Goal: Task Accomplishment & Management: Complete application form

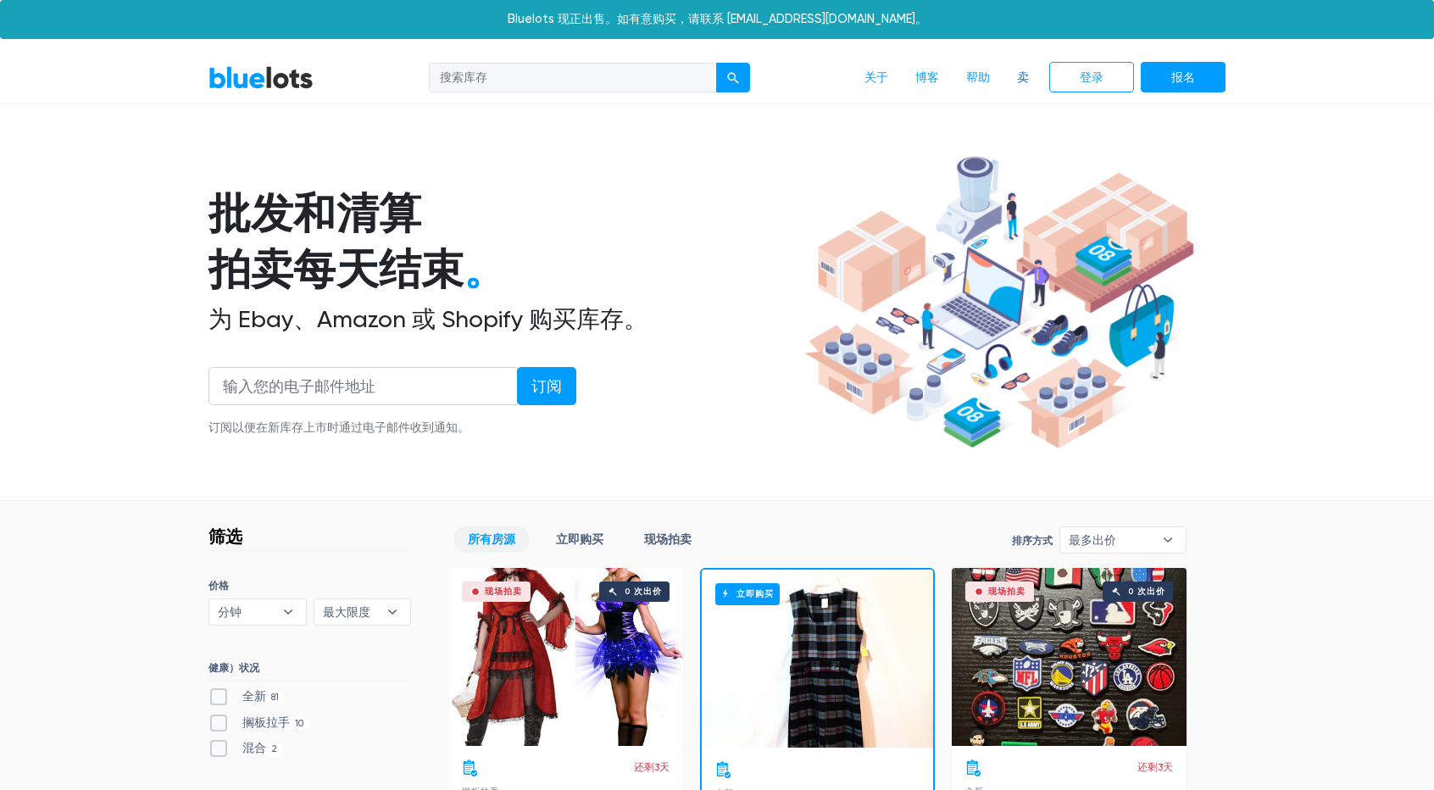
click at [1027, 76] on font "卖" at bounding box center [1023, 77] width 12 height 14
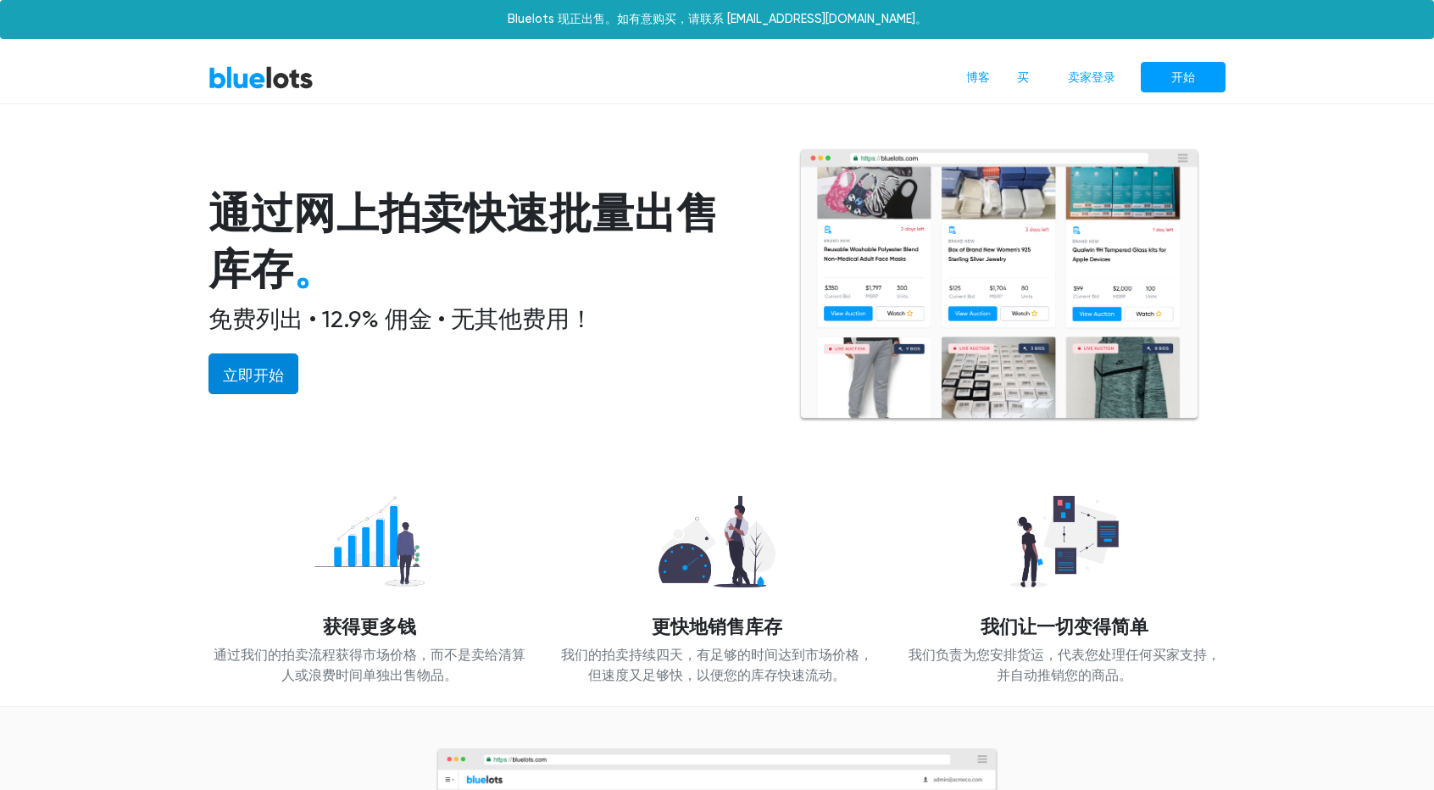
click at [258, 372] on font "立即开始" at bounding box center [253, 375] width 61 height 18
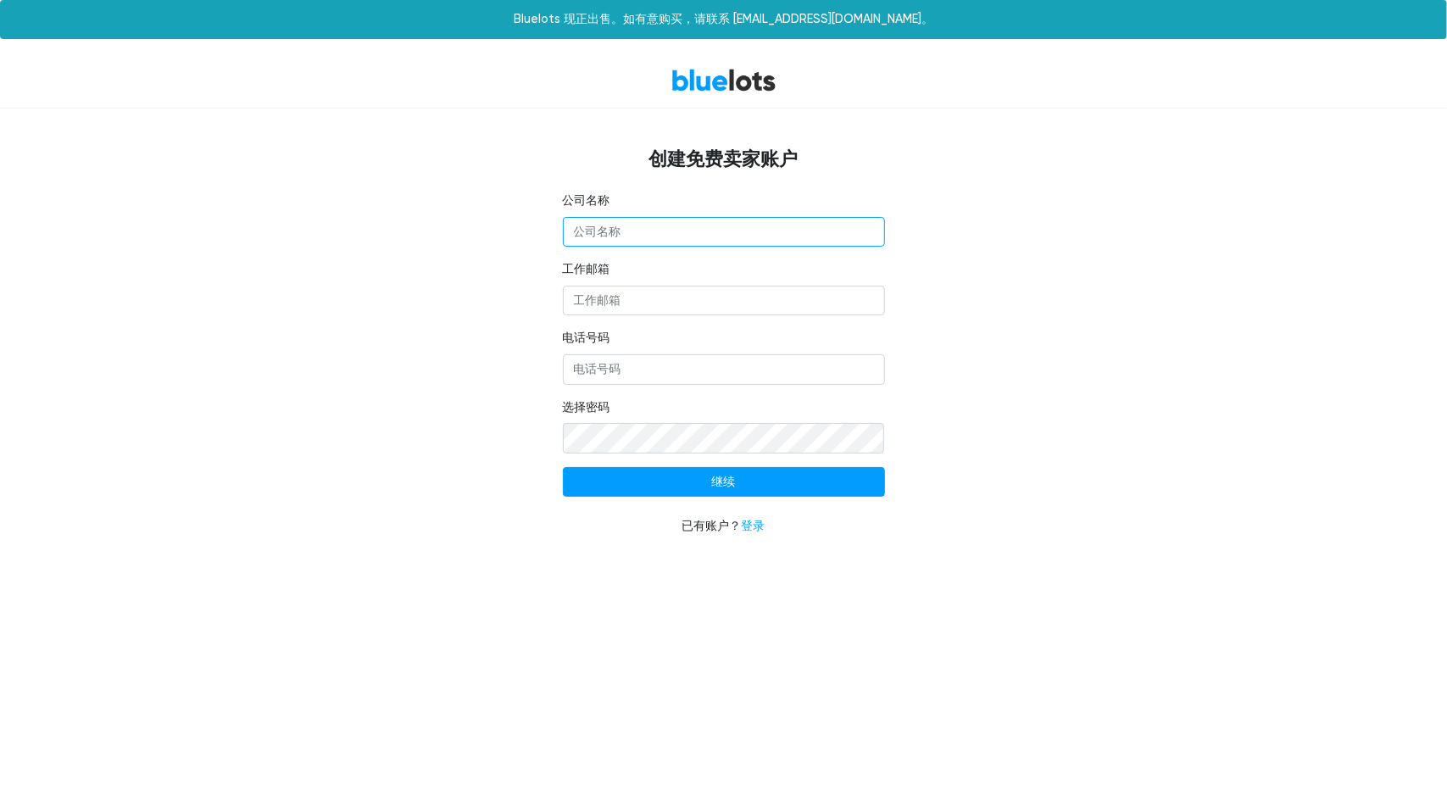
paste input "C.PARARAVANO CO., LTD"
type input "C.PARARAVANO CO., LTD"
click at [646, 302] on input "工作邮箱" at bounding box center [724, 301] width 322 height 31
drag, startPoint x: 1446, startPoint y: 367, endPoint x: 1063, endPoint y: 315, distance: 386.5
click at [1446, 367] on div "BlueLots 创建免费卖家账户 公司名称 C.PARARAVANO CO., LTD 工作邮箱 电话号码 选择密码 继续 已有账户？ 登录" at bounding box center [723, 304] width 1447 height 503
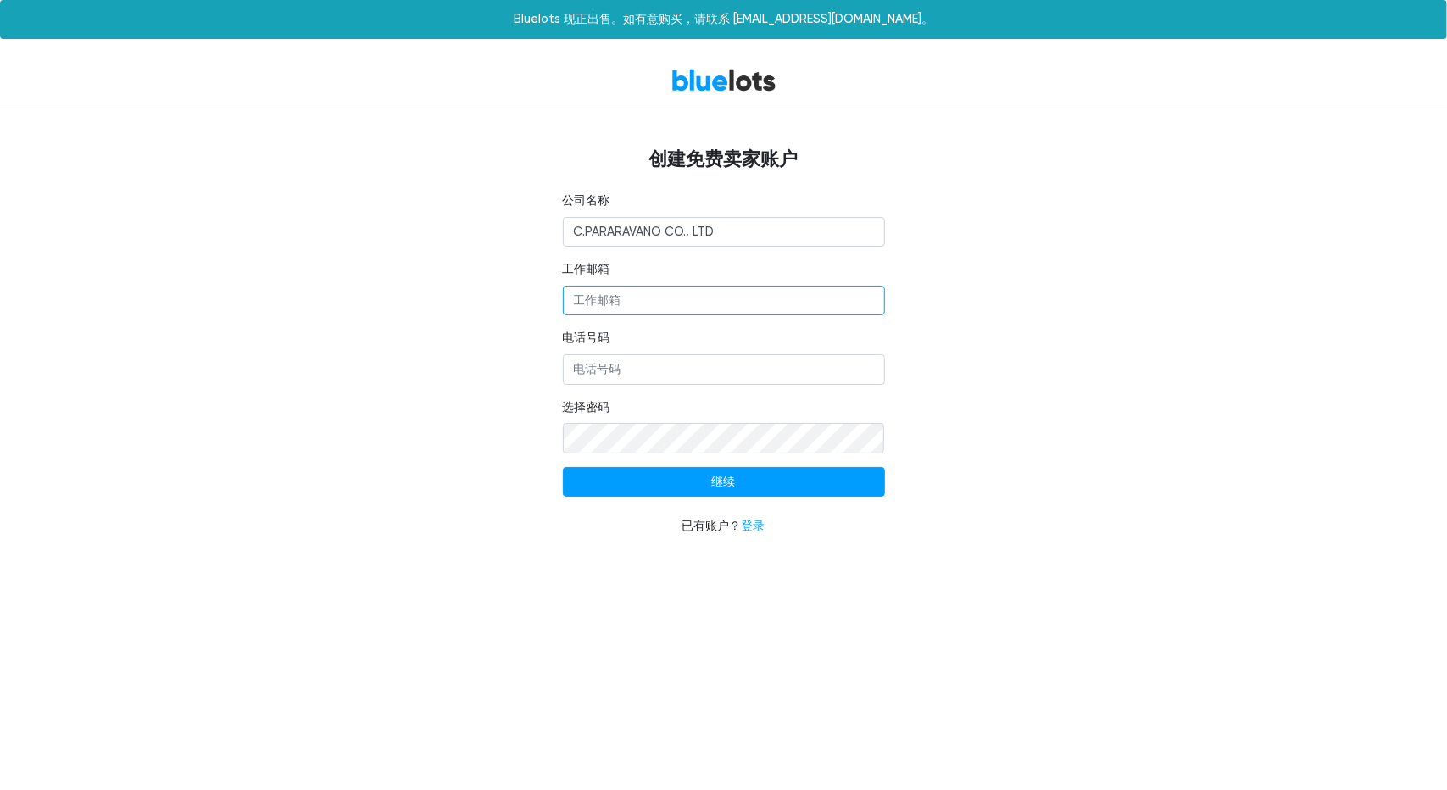
click at [644, 304] on input "工作邮箱" at bounding box center [724, 301] width 322 height 31
paste input "C.PARARAVANO CO., LTD"
type input "C.PARARAVANO CO., LTD"
drag, startPoint x: 1395, startPoint y: 375, endPoint x: 1337, endPoint y: 392, distance: 60.1
click at [1395, 375] on div "BlueLots 创建免费卖家账户 公司名称 C.PARARAVANO CO., LTD 工作邮箱 电话号码 选择密码 继续 已有账户？ 登录" at bounding box center [723, 304] width 1447 height 503
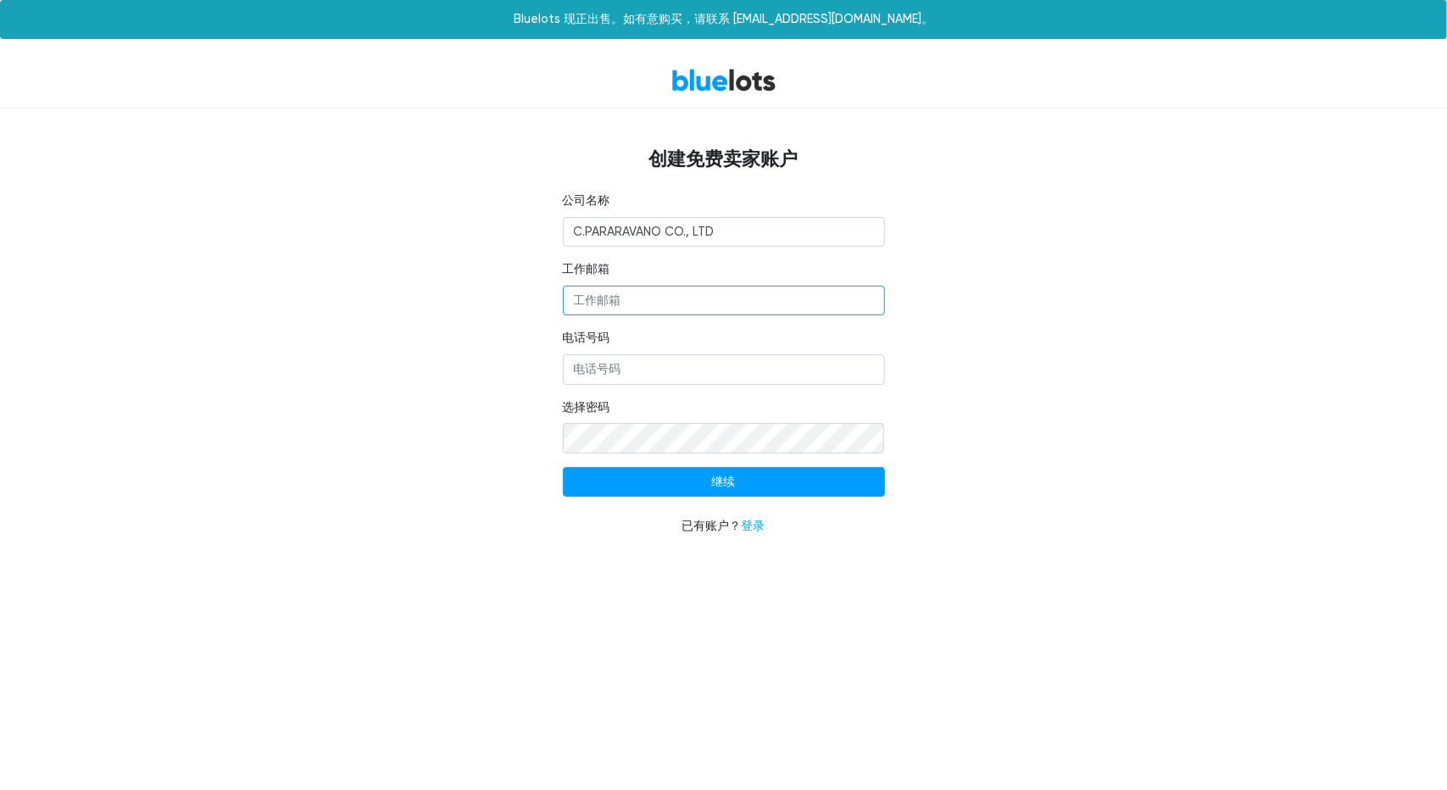
click at [683, 295] on input "工作邮箱" at bounding box center [724, 301] width 322 height 31
paste input "C.PARARAVANO CO., LTD"
type input "C.PARARAVANO CO., LTD"
click at [661, 369] on input "电话号码" at bounding box center [724, 369] width 322 height 31
drag, startPoint x: 758, startPoint y: 304, endPoint x: 436, endPoint y: 290, distance: 322.4
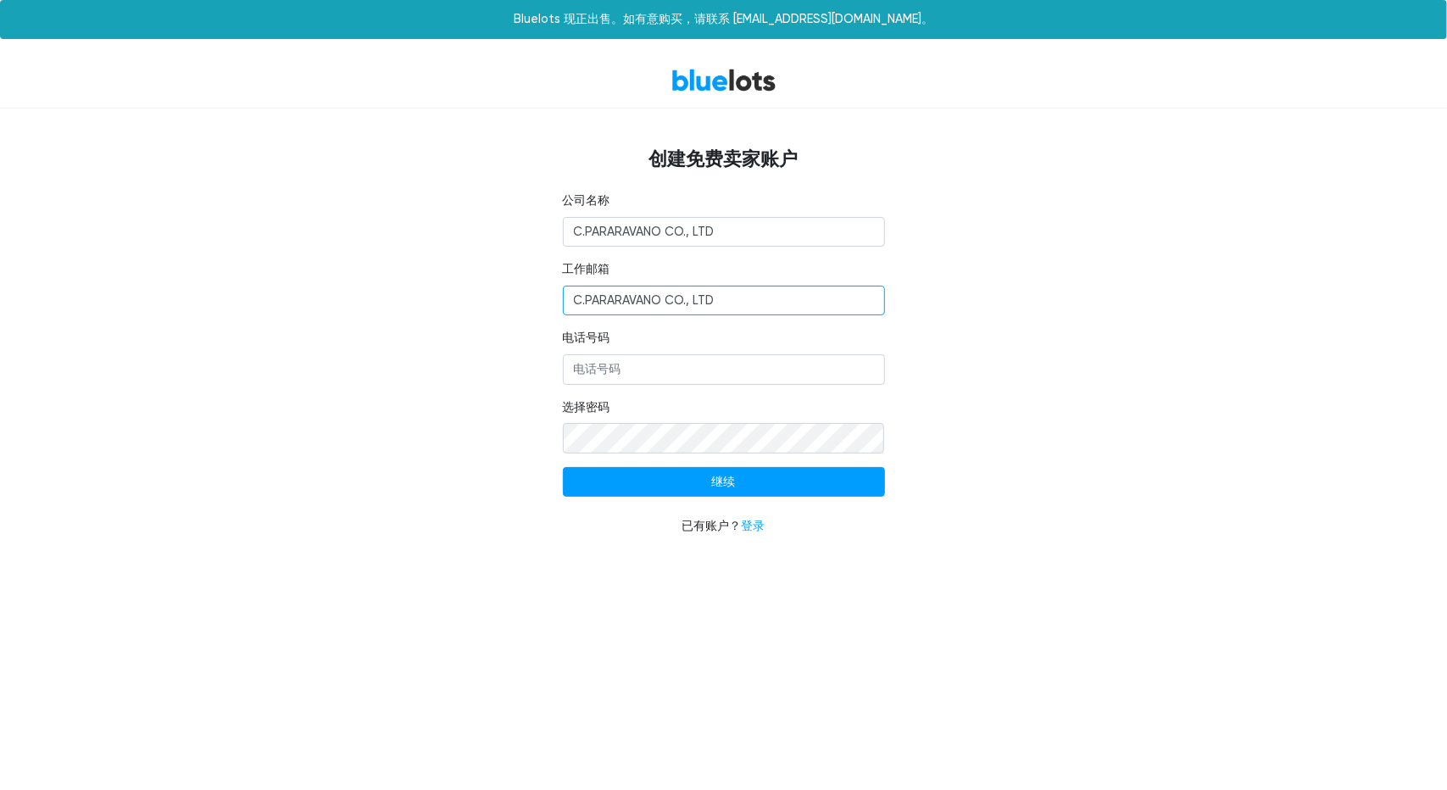
click at [435, 290] on div "公司名称 C.PARARAVANO CO., LTD 工作邮箱 C.PARARAVANO CO., LTD 电话号码 选择密码 继续 已有账户？ 登录" at bounding box center [724, 374] width 1042 height 364
click at [1418, 312] on div "BlueLots 创建免费卖家账户 公司名称 C.PARARAVANO CO., LTD 工作邮箱 电话号码 选择密码 继续 已有账户？ 登录" at bounding box center [723, 304] width 1447 height 503
click at [596, 296] on input "工作邮箱" at bounding box center [724, 301] width 322 height 31
paste input "hexiaotong@c-paravano.com"
type input "hexiaotong@c-paravano.com"
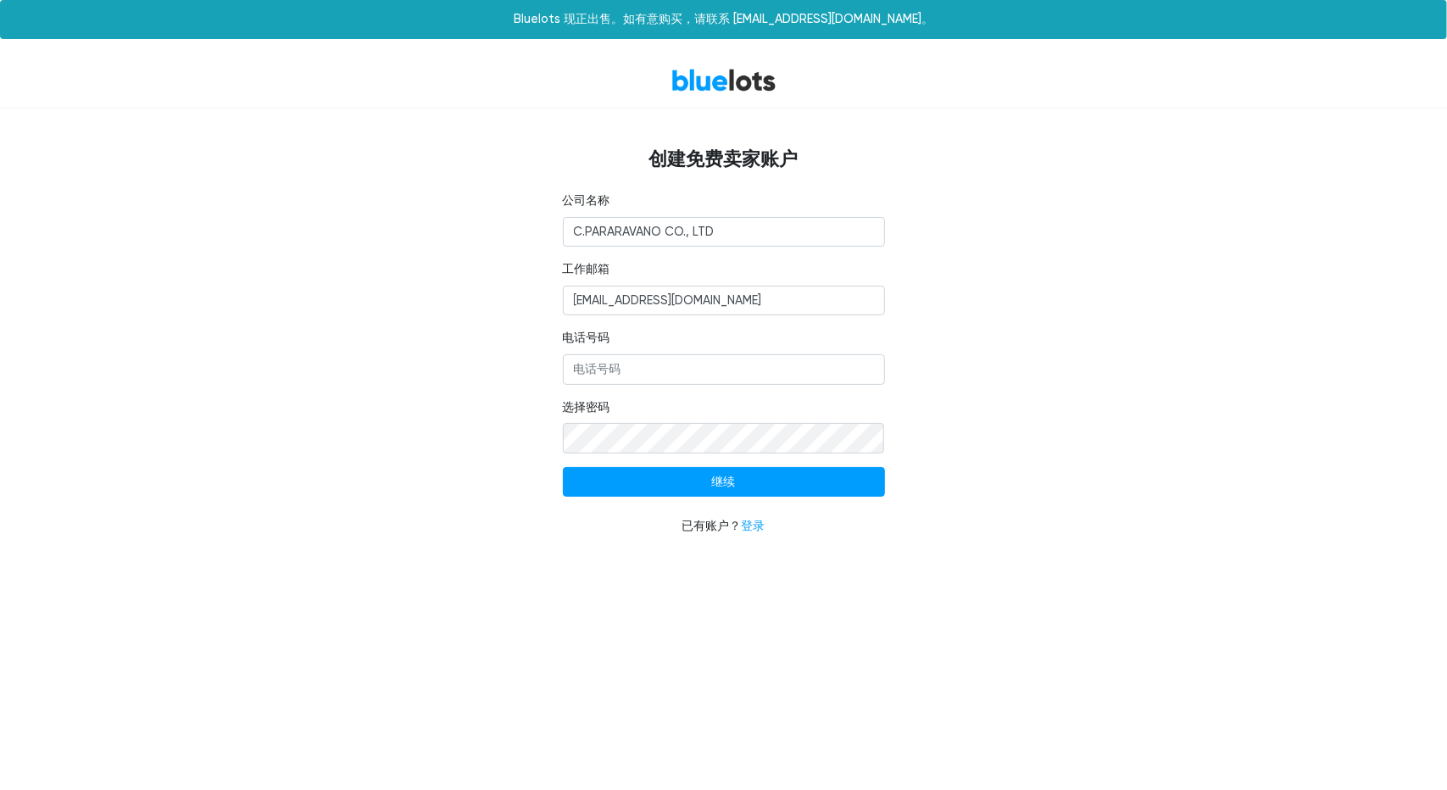
click at [635, 345] on fieldset "电话号码" at bounding box center [724, 356] width 322 height 55
click at [631, 367] on input "电话号码" at bounding box center [724, 369] width 322 height 31
type input "1"
type input "+8616621759660"
click at [563, 467] on input "继续" at bounding box center [724, 482] width 322 height 31
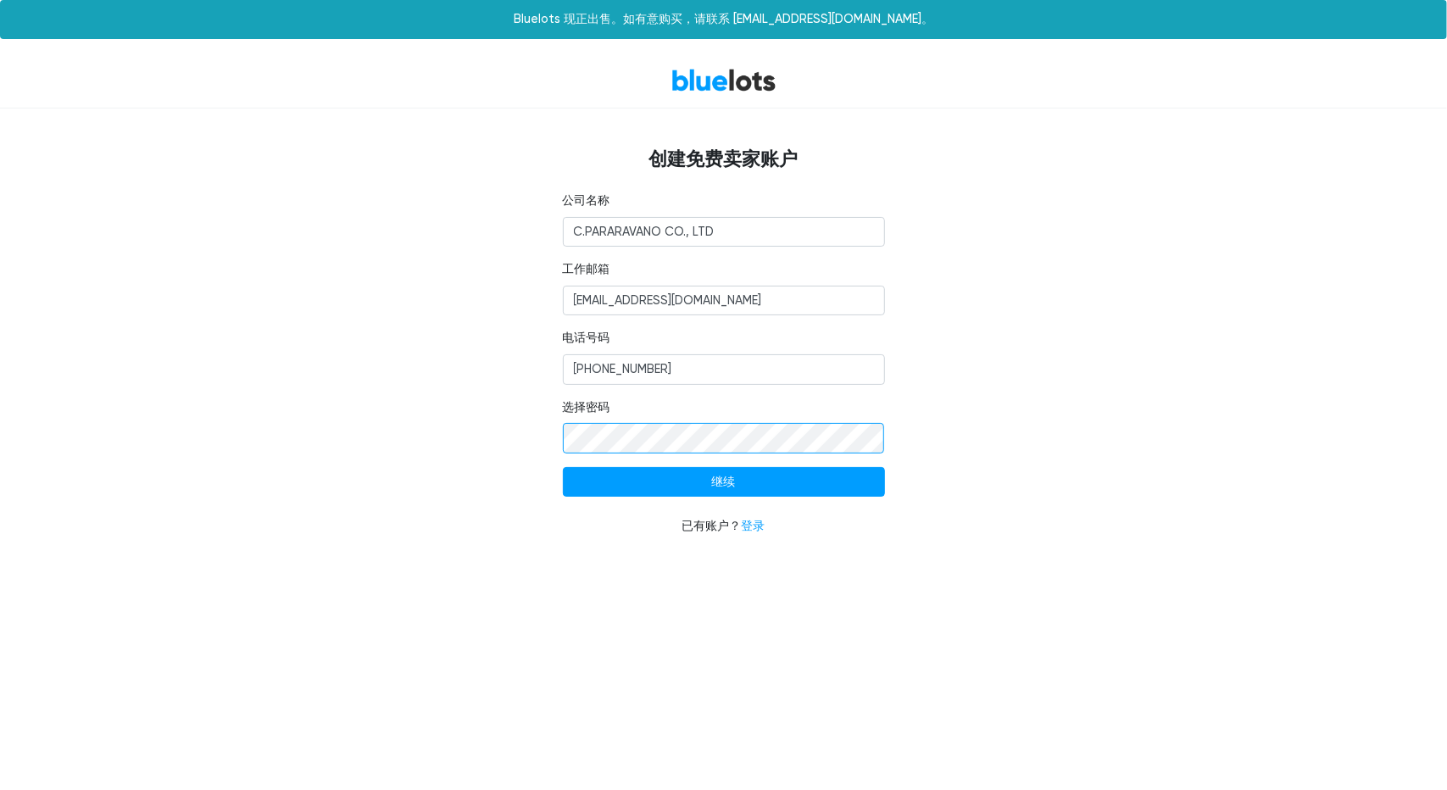
type input "Continue"
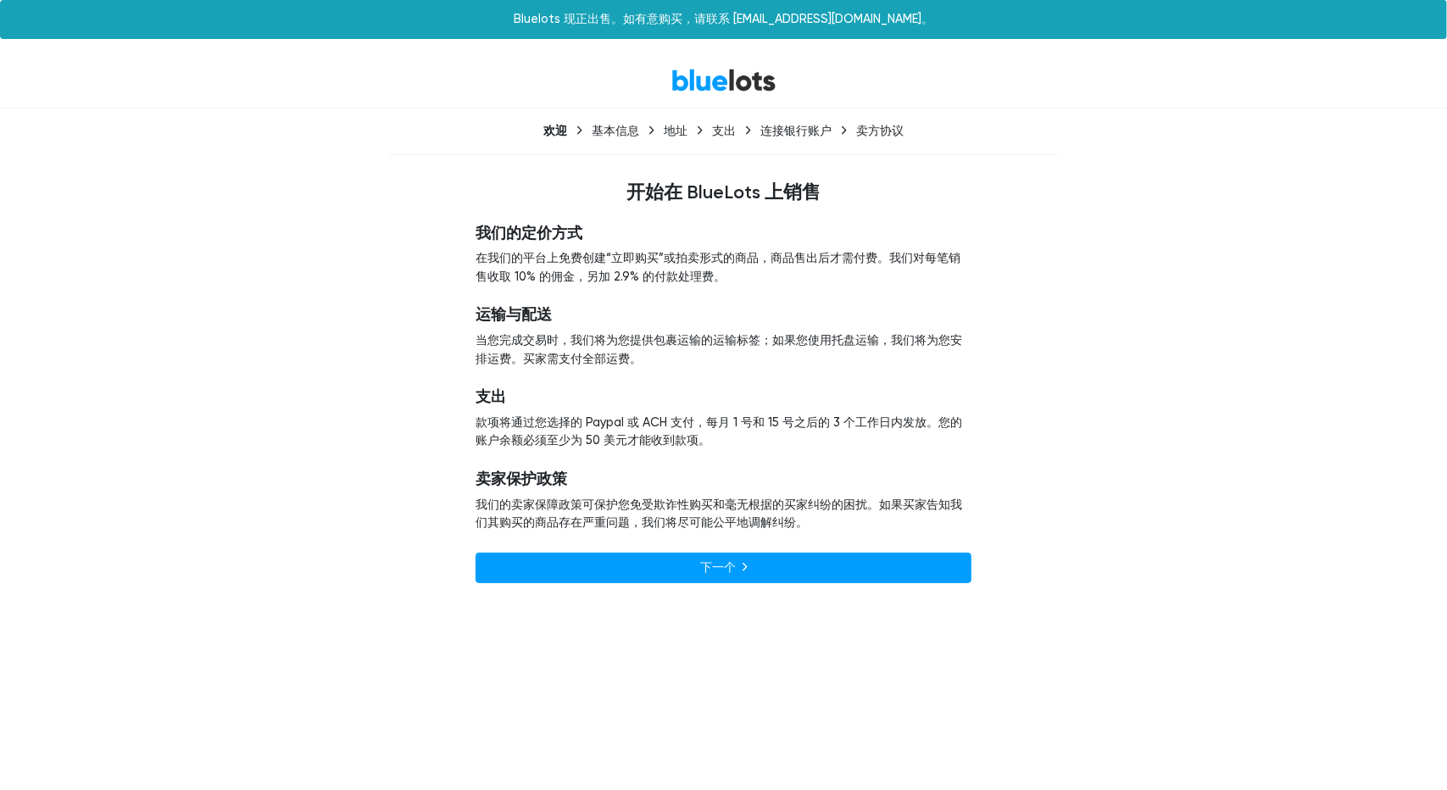
drag, startPoint x: 1252, startPoint y: 492, endPoint x: 1234, endPoint y: 503, distance: 20.9
click at [1252, 492] on div "BlueLots 欢迎 基本信息 地址 支出 连接银行账户 卖方协议 开始在 BlueLots 上销售 我们的定价方式 在我们的平台上免费创建“立即购买”或拍…" at bounding box center [723, 329] width 1447 height 552
click at [1419, 511] on div "BlueLots 欢迎 基本信息 地址 支出 连接银行账户 卖方协议 开始在 BlueLots 上销售 我们的定价方式 在我们的平台上免费创建“立即购买”或拍…" at bounding box center [723, 329] width 1447 height 552
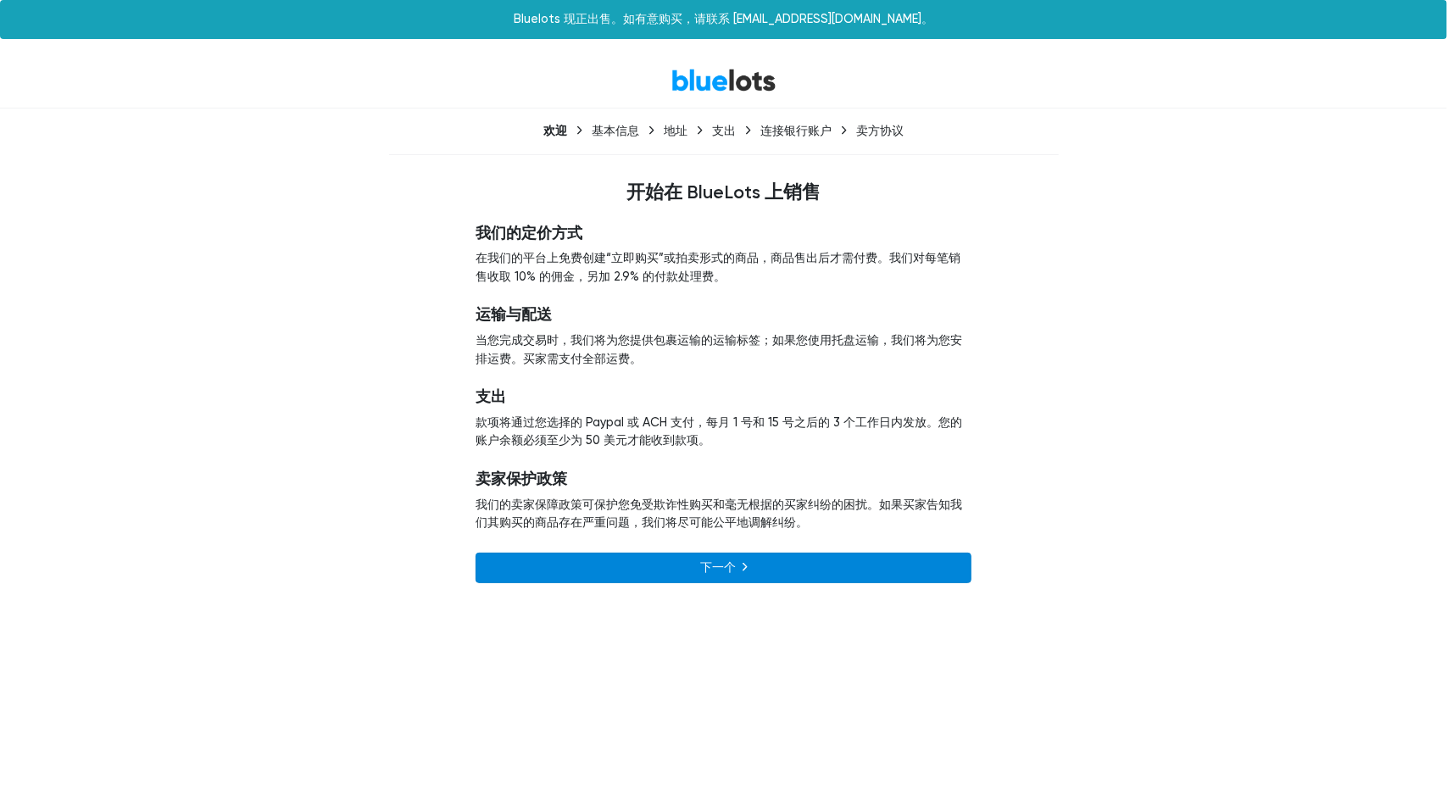
click at [694, 554] on link "下一个" at bounding box center [723, 568] width 496 height 31
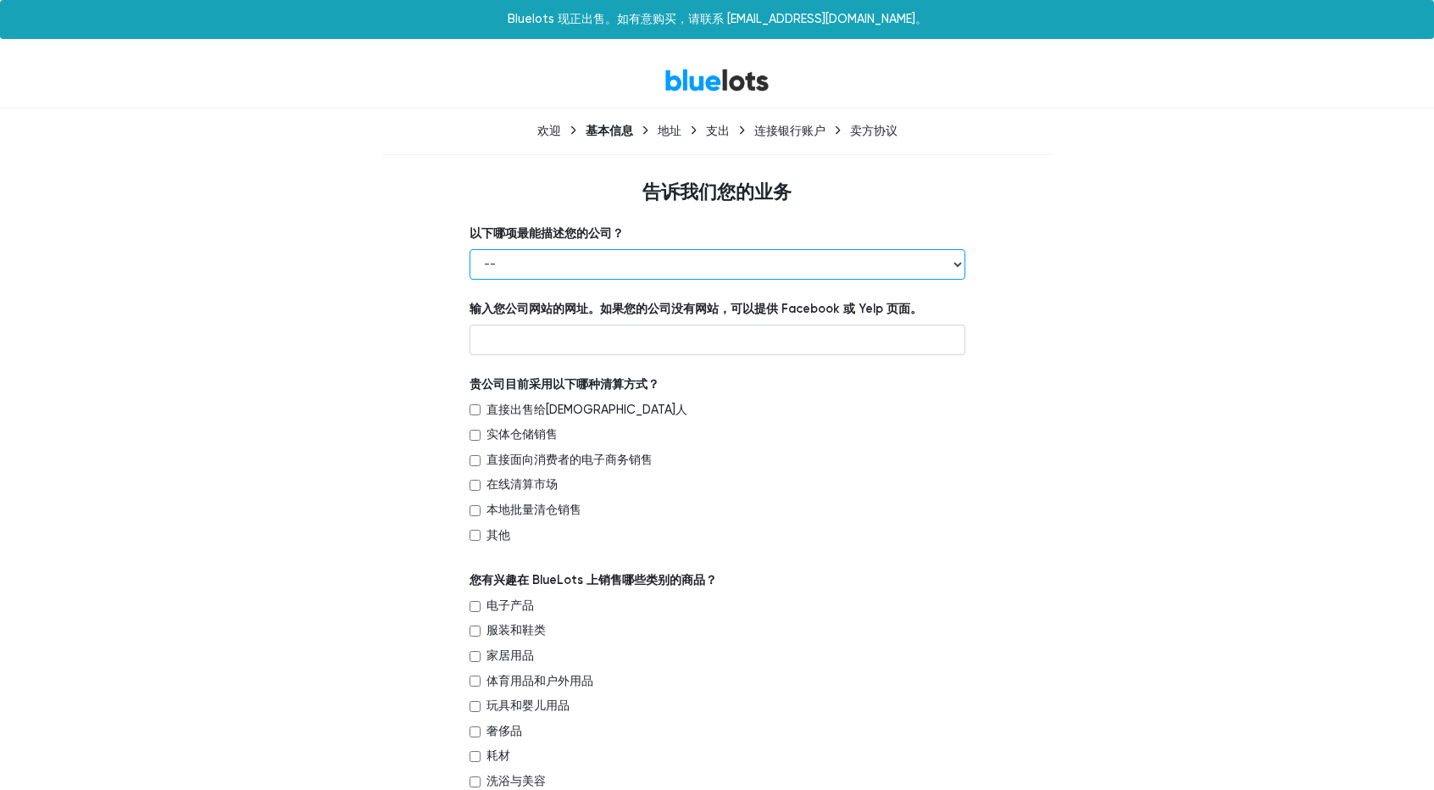
click at [579, 262] on select "-- 零售商 批发商 品牌或制造商 清算人 第三方物流 其他" at bounding box center [717, 264] width 496 height 31
select select "Retailer"
click at [469, 249] on select "-- 零售商 批发商 品牌或制造商 清算人 第三方物流 其他" at bounding box center [717, 264] width 496 height 31
click at [562, 343] on input "text" at bounding box center [717, 340] width 496 height 31
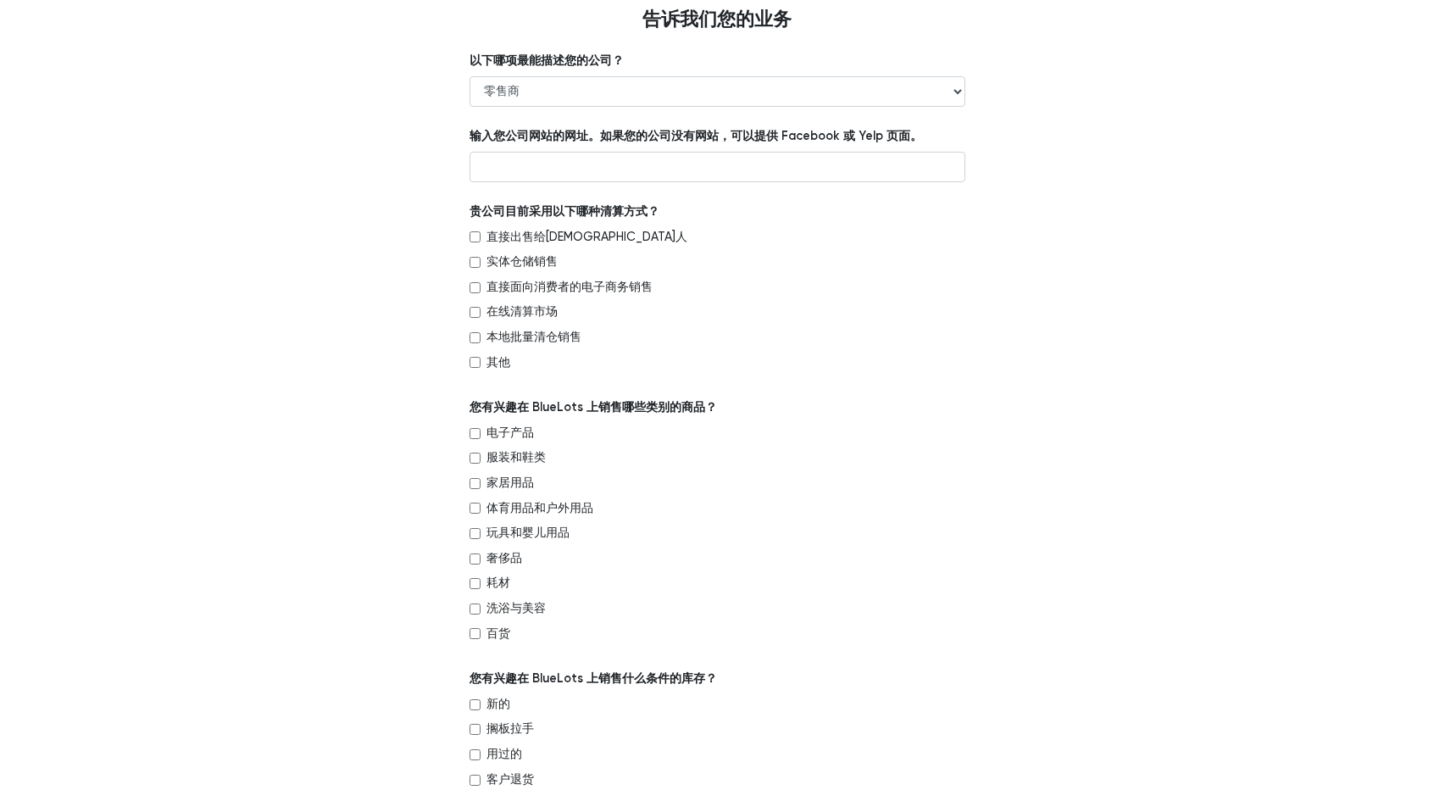
scroll to position [172, 0]
click at [526, 464] on font "服装和鞋类" at bounding box center [515, 458] width 59 height 14
click at [481, 464] on input "服装和鞋类" at bounding box center [474, 458] width 11 height 11
checkbox input "true"
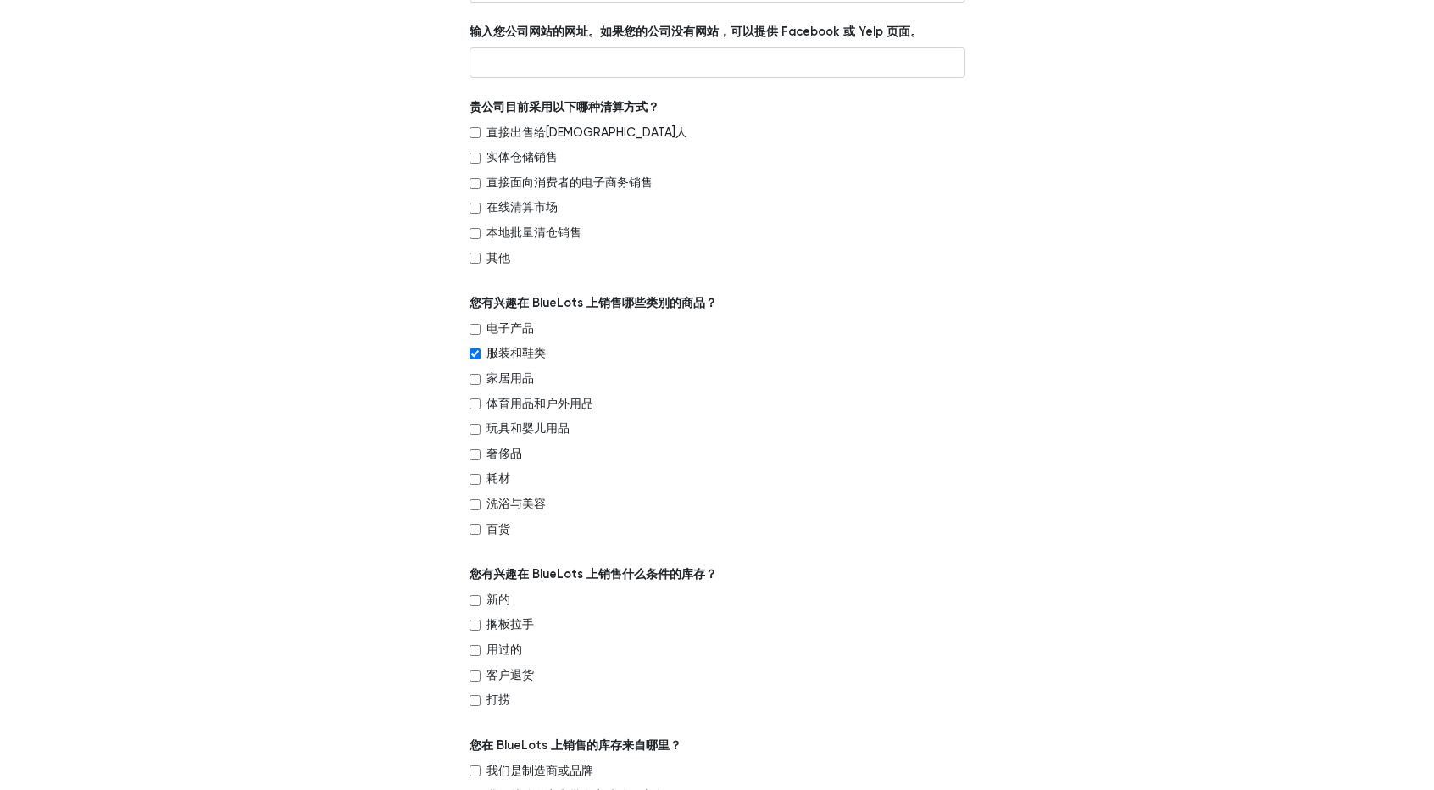
scroll to position [278, 0]
click at [497, 597] on font "新的" at bounding box center [498, 599] width 24 height 14
click at [481, 597] on input "新的" at bounding box center [474, 599] width 11 height 11
checkbox input "true"
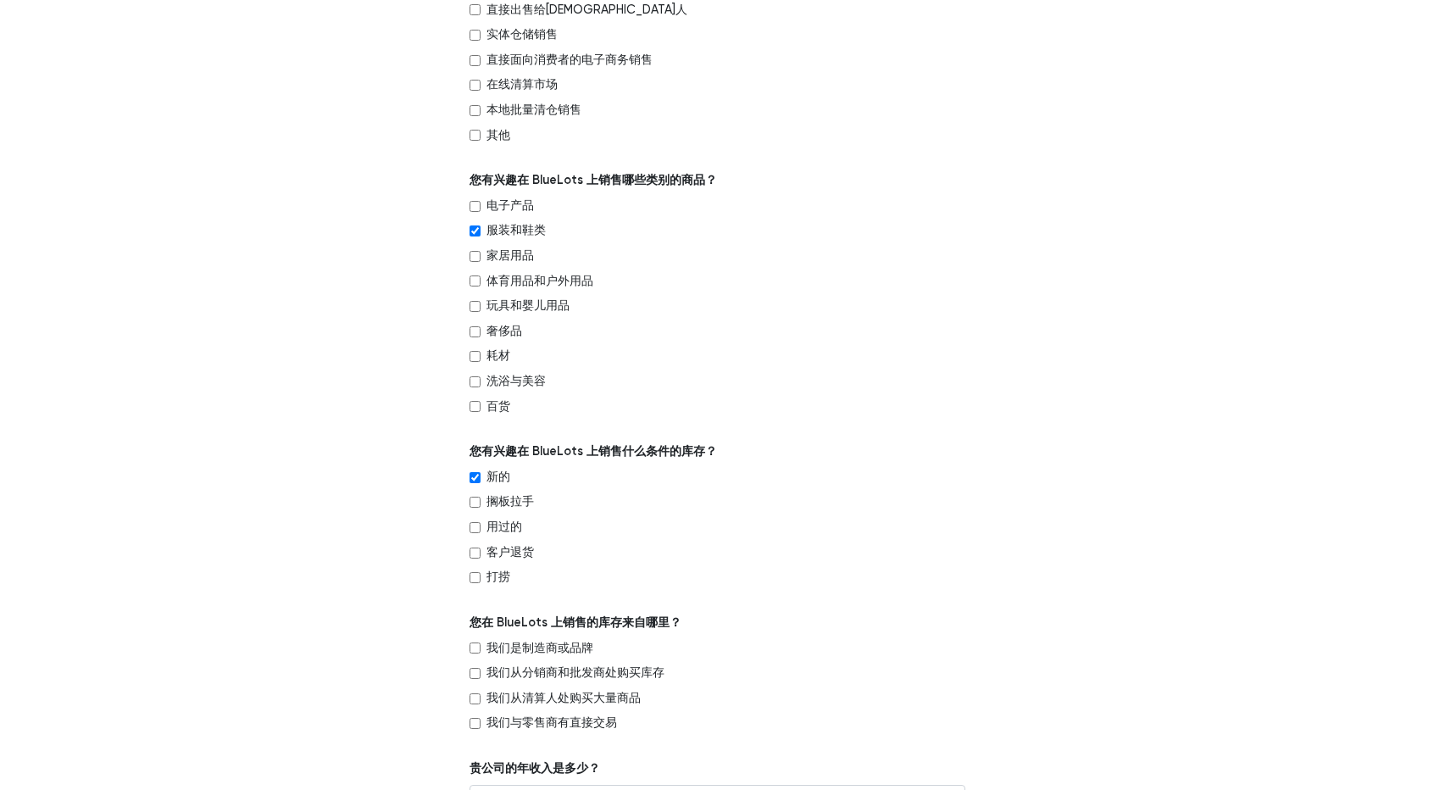
scroll to position [434, 0]
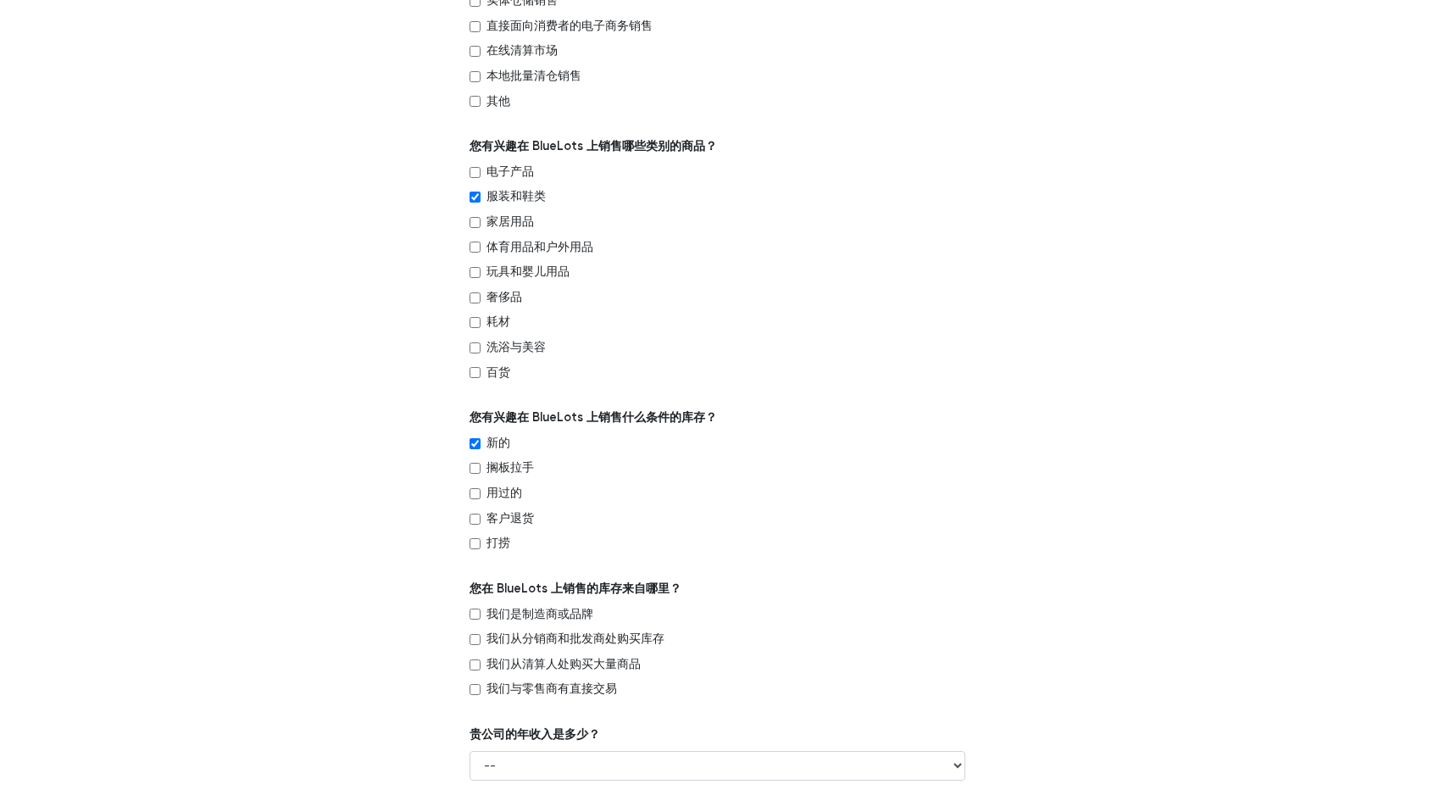
click at [556, 616] on font "我们是制造商或品牌" at bounding box center [539, 614] width 107 height 14
click at [481, 616] on input "我们是制造商或品牌" at bounding box center [474, 613] width 11 height 11
checkbox input "true"
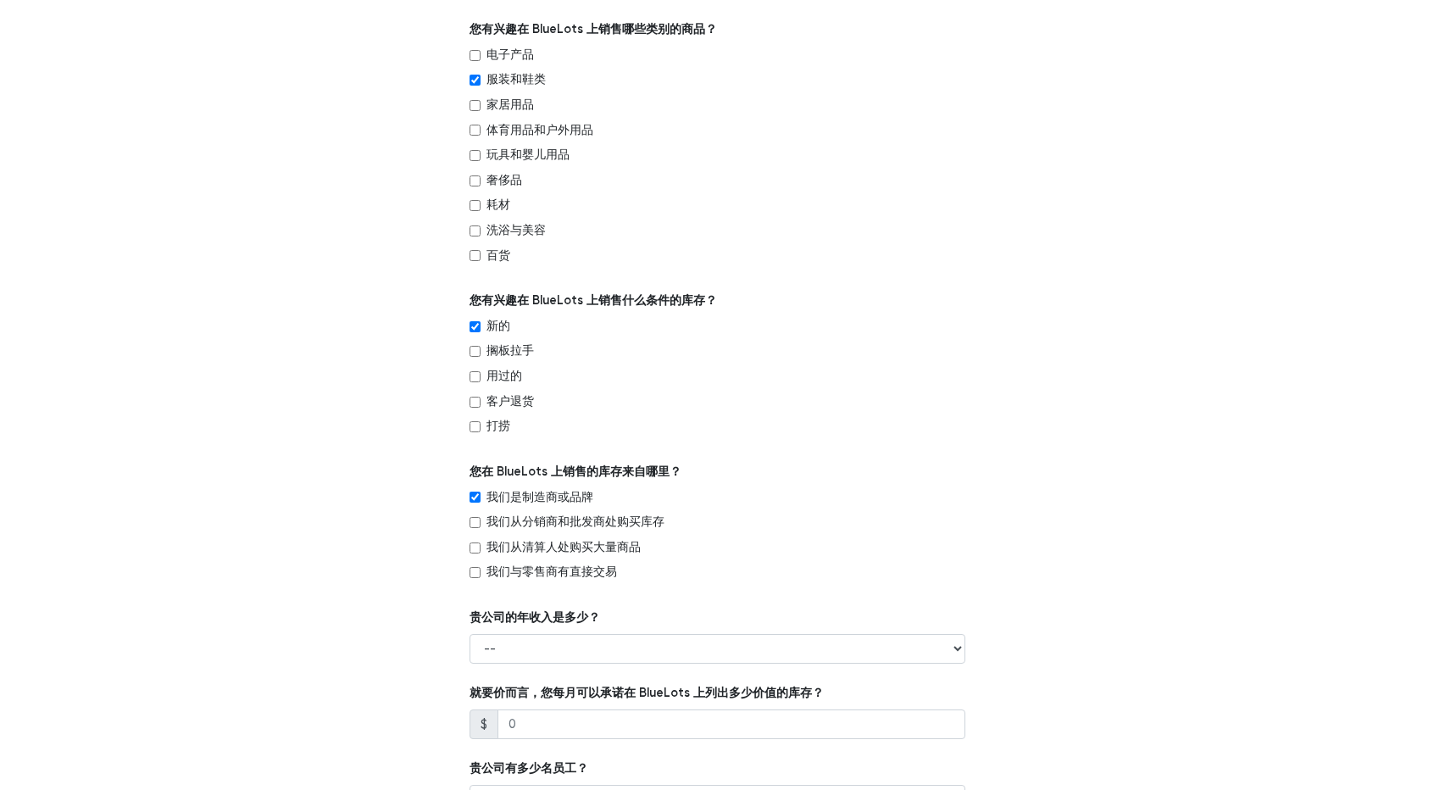
scroll to position [553, 0]
click at [562, 657] on select "-- 少于10万美元 10万至50万美元 50万至100万美元 1,000,000 至 5,000,000 美元 5,000,000 至 10,000,000…" at bounding box center [717, 647] width 496 height 31
select select "$500,000 to $1,000,000"
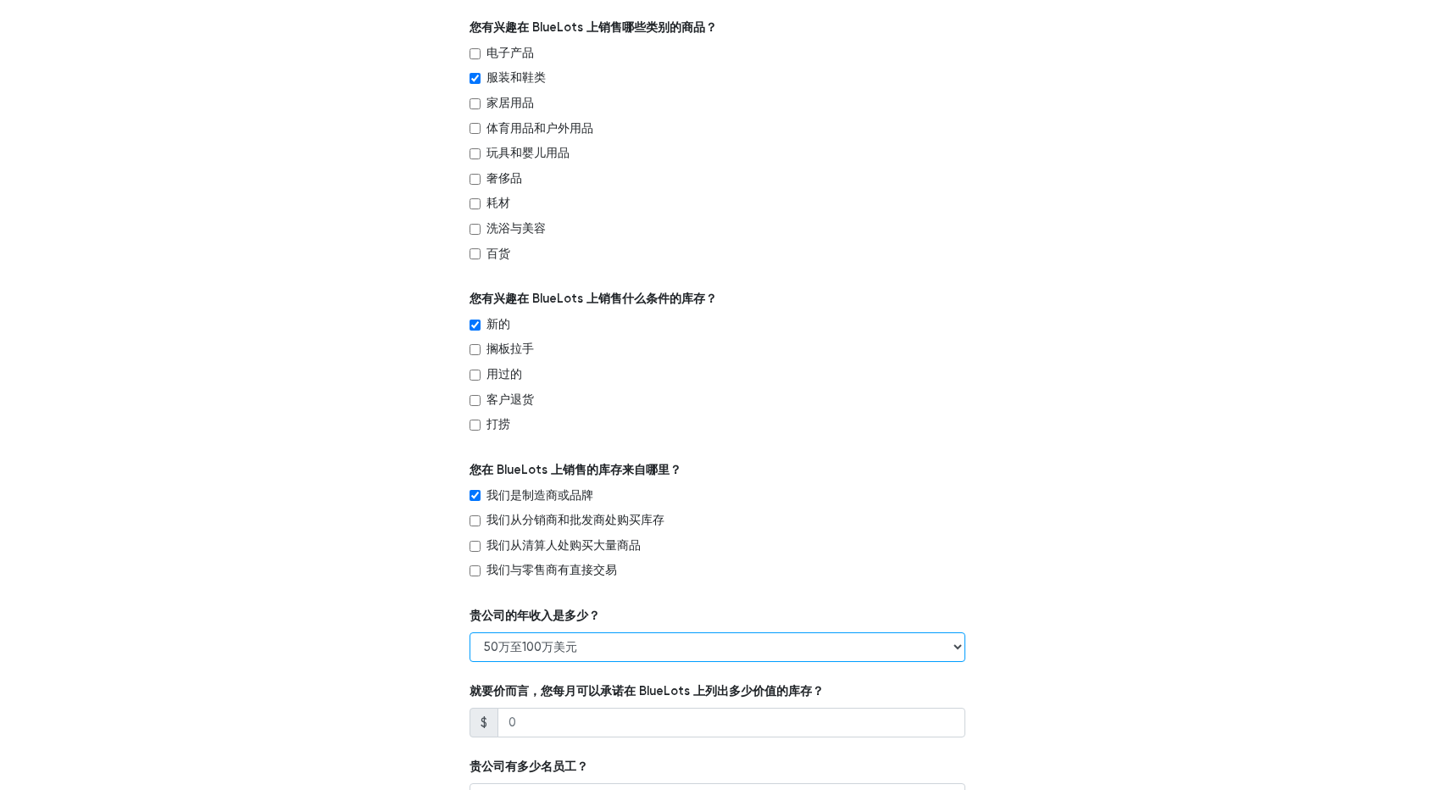
click at [469, 632] on select "-- 少于10万美元 10万至50万美元 50万至100万美元 1,000,000 至 5,000,000 美元 5,000,000 至 10,000,000…" at bounding box center [717, 647] width 496 height 31
click at [415, 621] on div "以下哪项最能描述您的公司？ -- 零售商 批发商 品牌或制造商 清算人 第三方物流 其他 输入您公司网站的网址。如果您的公司没有网站，可以提供 Faceboo…" at bounding box center [717, 371] width 1042 height 1399
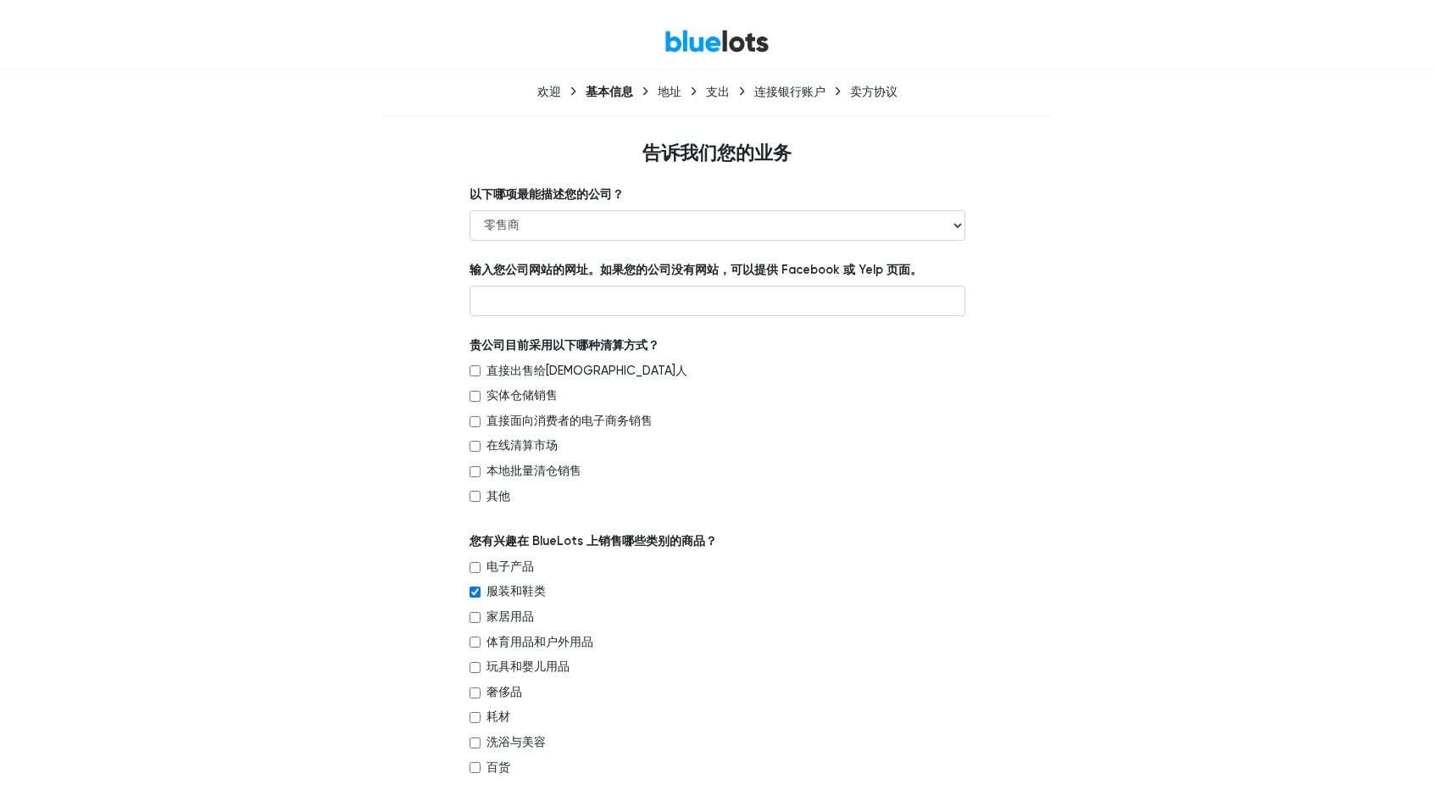
scroll to position [38, 0]
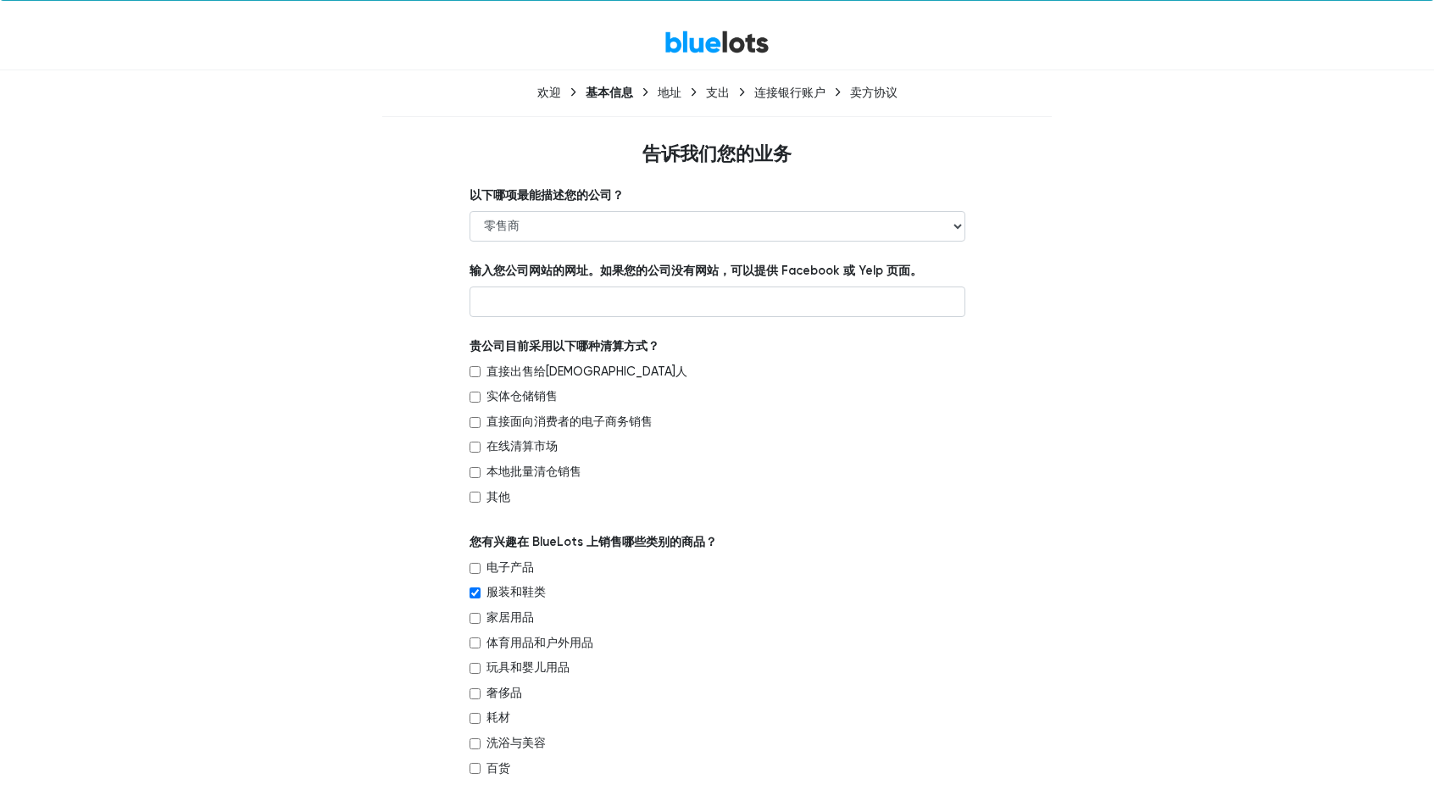
click at [541, 90] on font "欢迎" at bounding box center [549, 93] width 24 height 14
